Goal: Complete application form: Complete application form

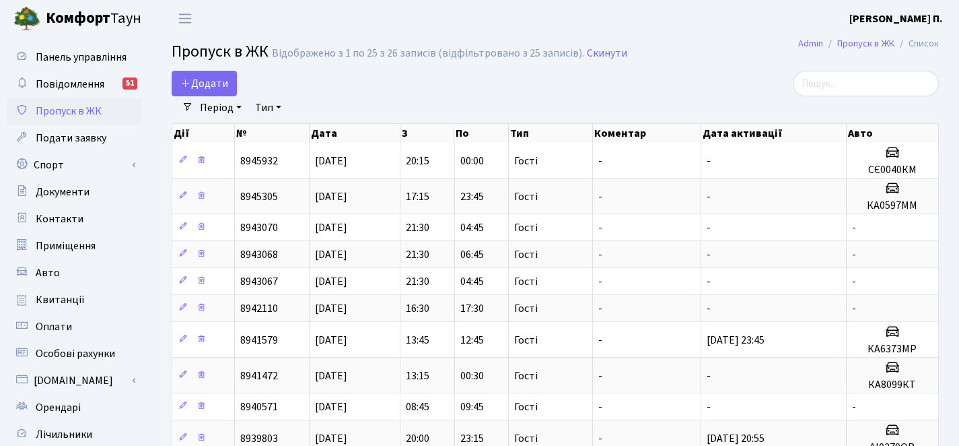
select select "25"
click at [201, 85] on span "Додати" at bounding box center [204, 83] width 48 height 15
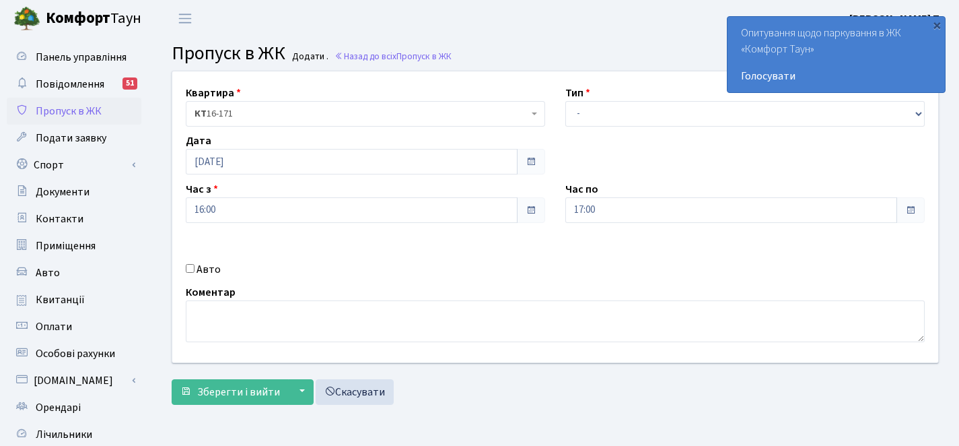
click at [194, 267] on div "Авто" at bounding box center [366, 269] width 380 height 16
click at [217, 271] on label "Авто" at bounding box center [209, 269] width 24 height 16
click at [195, 271] on input "Авто" at bounding box center [190, 268] width 9 height 9
checkbox input "true"
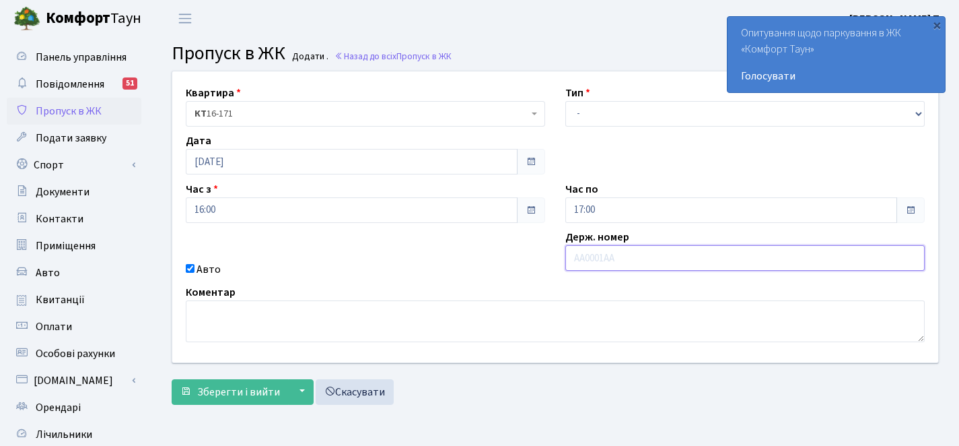
click at [615, 261] on input "text" at bounding box center [744, 258] width 359 height 26
paste input "КА6373МР"
type input "КА6373МР"
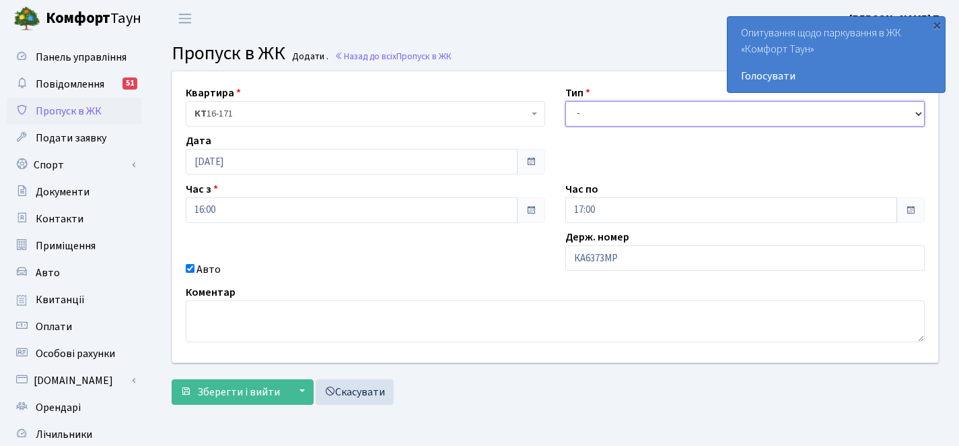
click at [649, 110] on select "- Доставка Таксі Гості Сервіс" at bounding box center [744, 114] width 359 height 26
select select "3"
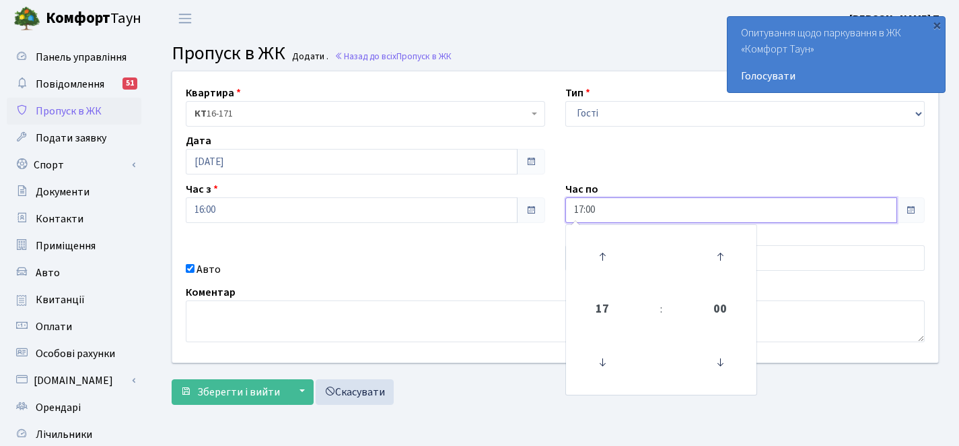
click at [639, 210] on input "17:00" at bounding box center [731, 210] width 332 height 26
click at [603, 253] on icon at bounding box center [602, 256] width 36 height 36
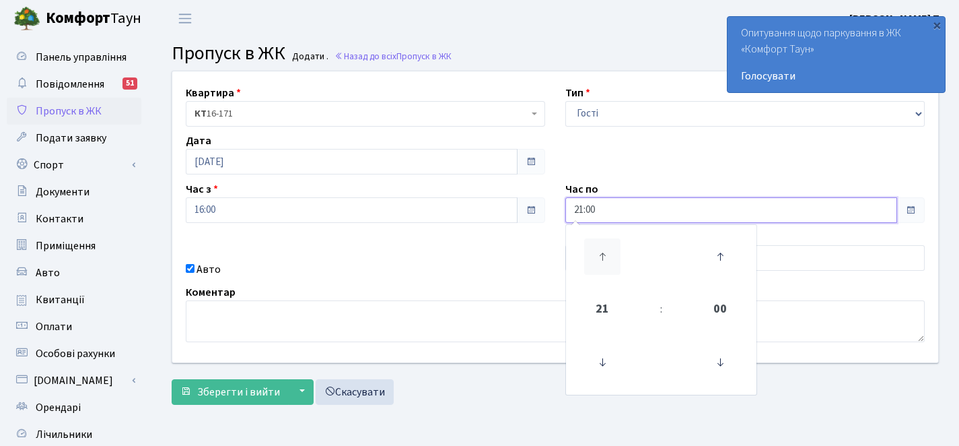
click at [603, 253] on icon at bounding box center [602, 256] width 36 height 36
type input "00:00"
click at [339, 265] on div "Авто" at bounding box center [366, 269] width 380 height 16
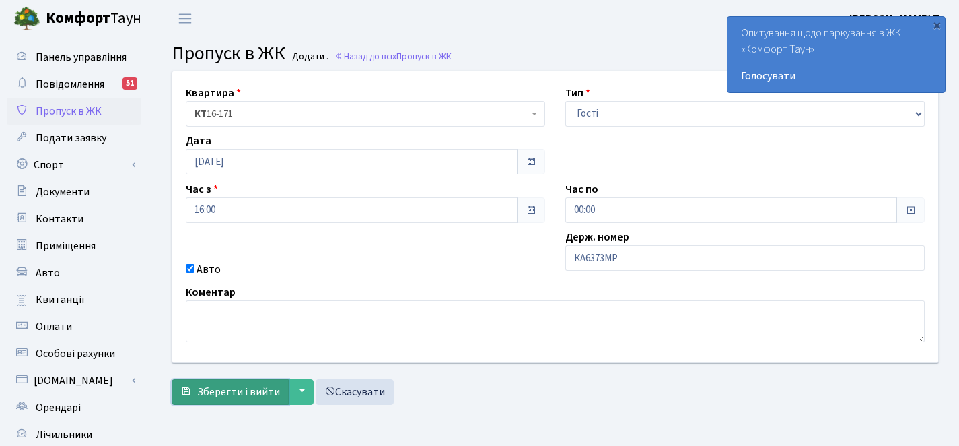
click at [246, 396] on span "Зберегти і вийти" at bounding box center [238, 391] width 83 height 15
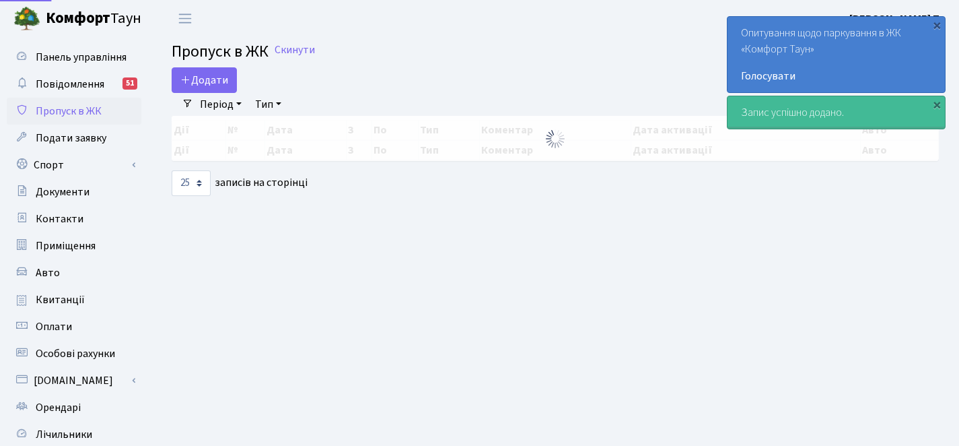
select select "25"
